Goal: Information Seeking & Learning: Learn about a topic

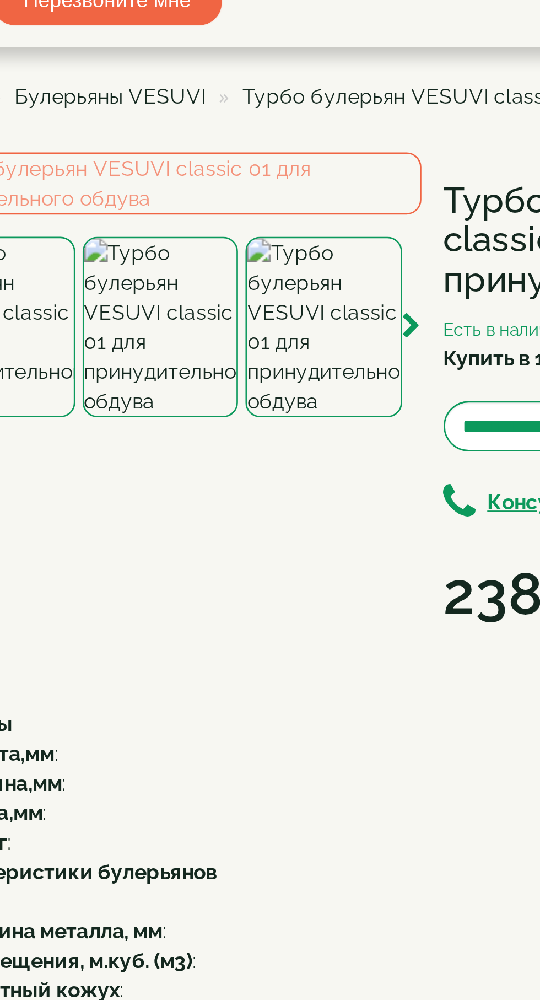
click at [171, 182] on img at bounding box center [169, 148] width 58 height 67
click at [174, 182] on img at bounding box center [169, 148] width 58 height 67
click at [125, 182] on img at bounding box center [108, 148] width 58 height 67
click at [173, 182] on img at bounding box center [169, 148] width 58 height 67
click at [122, 182] on img at bounding box center [108, 148] width 58 height 67
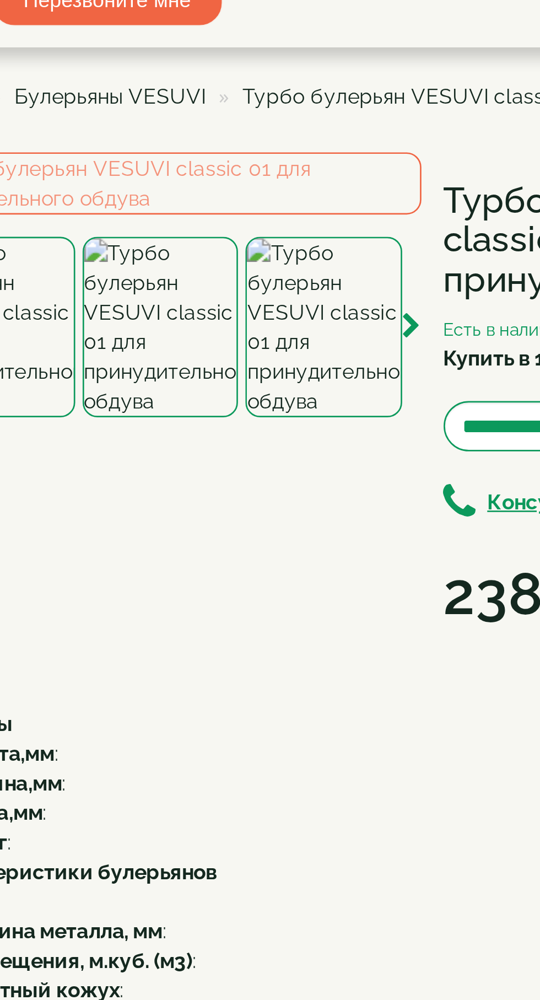
click at [174, 182] on img at bounding box center [169, 148] width 58 height 67
click at [234, 182] on img at bounding box center [230, 148] width 58 height 67
click at [235, 182] on img at bounding box center [230, 148] width 58 height 67
click at [176, 182] on img at bounding box center [169, 148] width 58 height 67
click at [230, 182] on img at bounding box center [230, 148] width 58 height 67
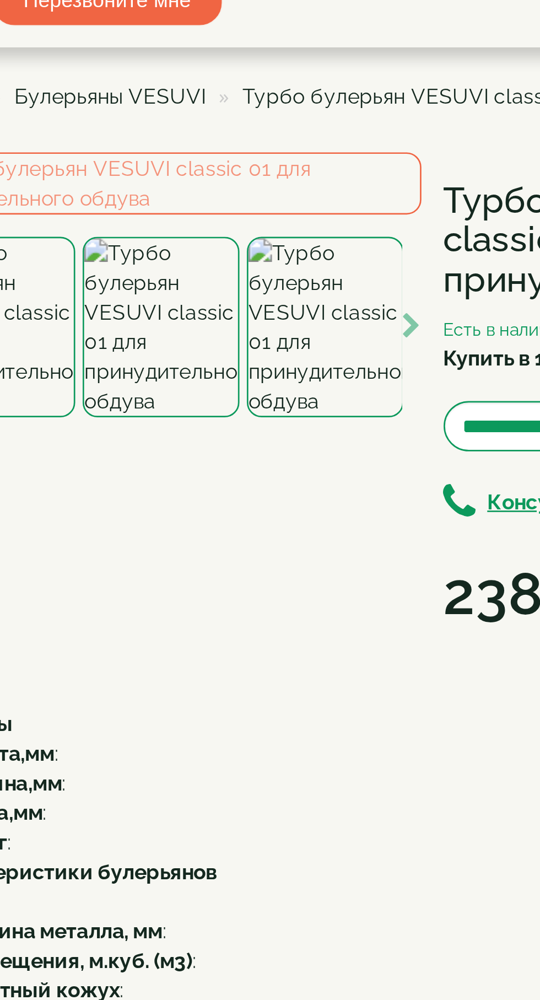
click at [236, 182] on img at bounding box center [230, 148] width 58 height 67
